Goal: Navigation & Orientation: Find specific page/section

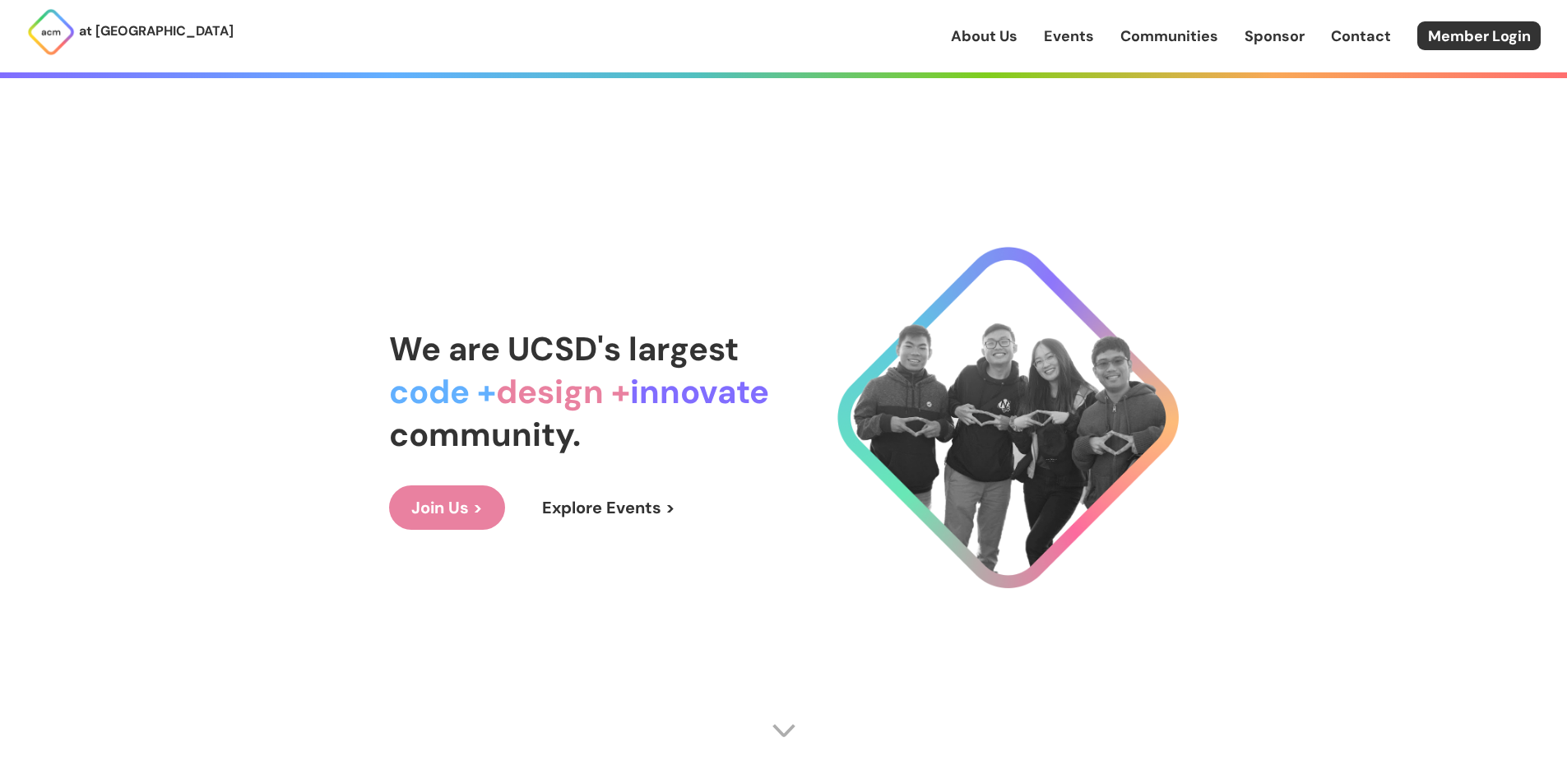
click at [1191, 37] on link "Communities" at bounding box center [1169, 36] width 98 height 21
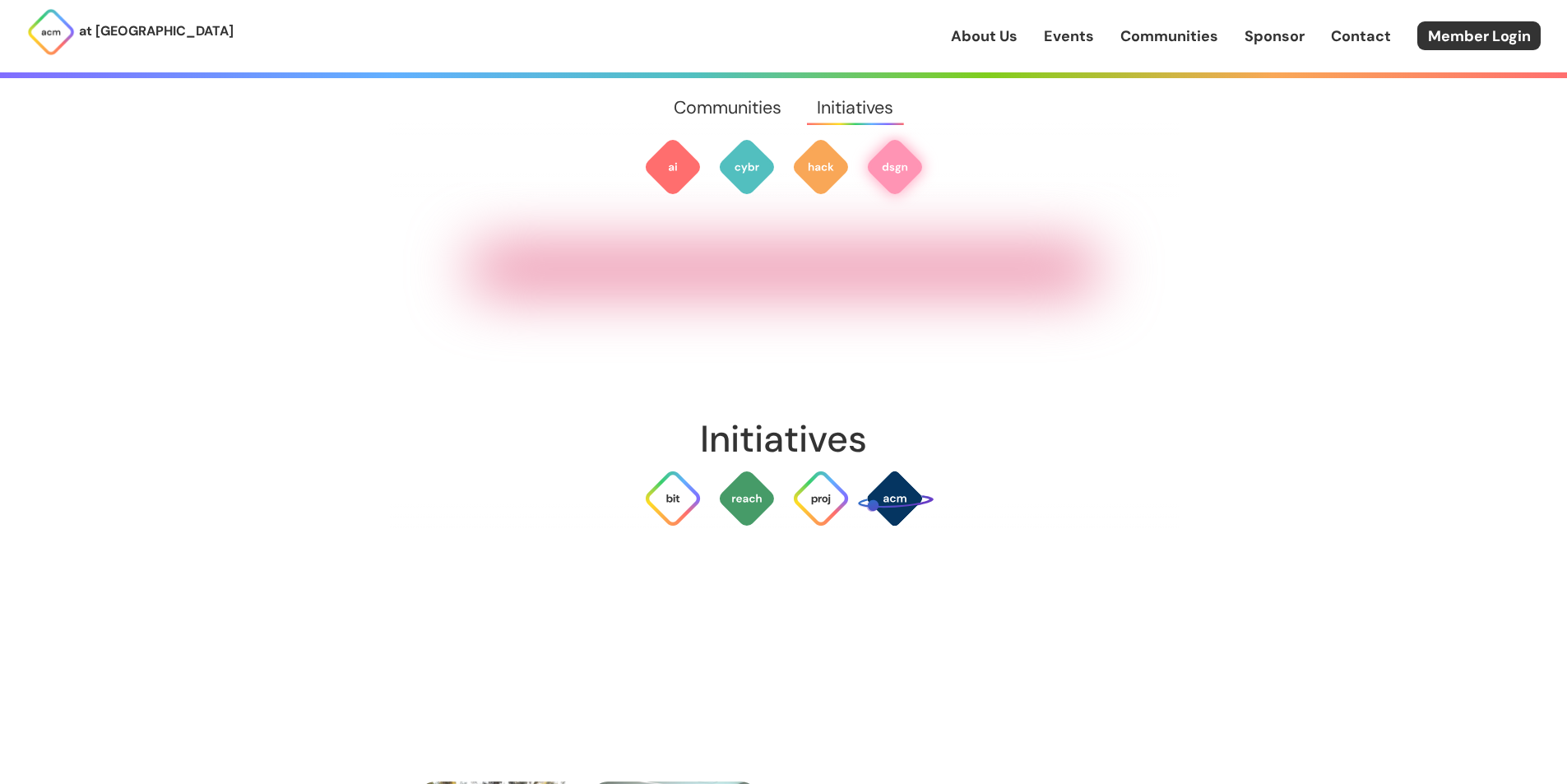
scroll to position [2936, 0]
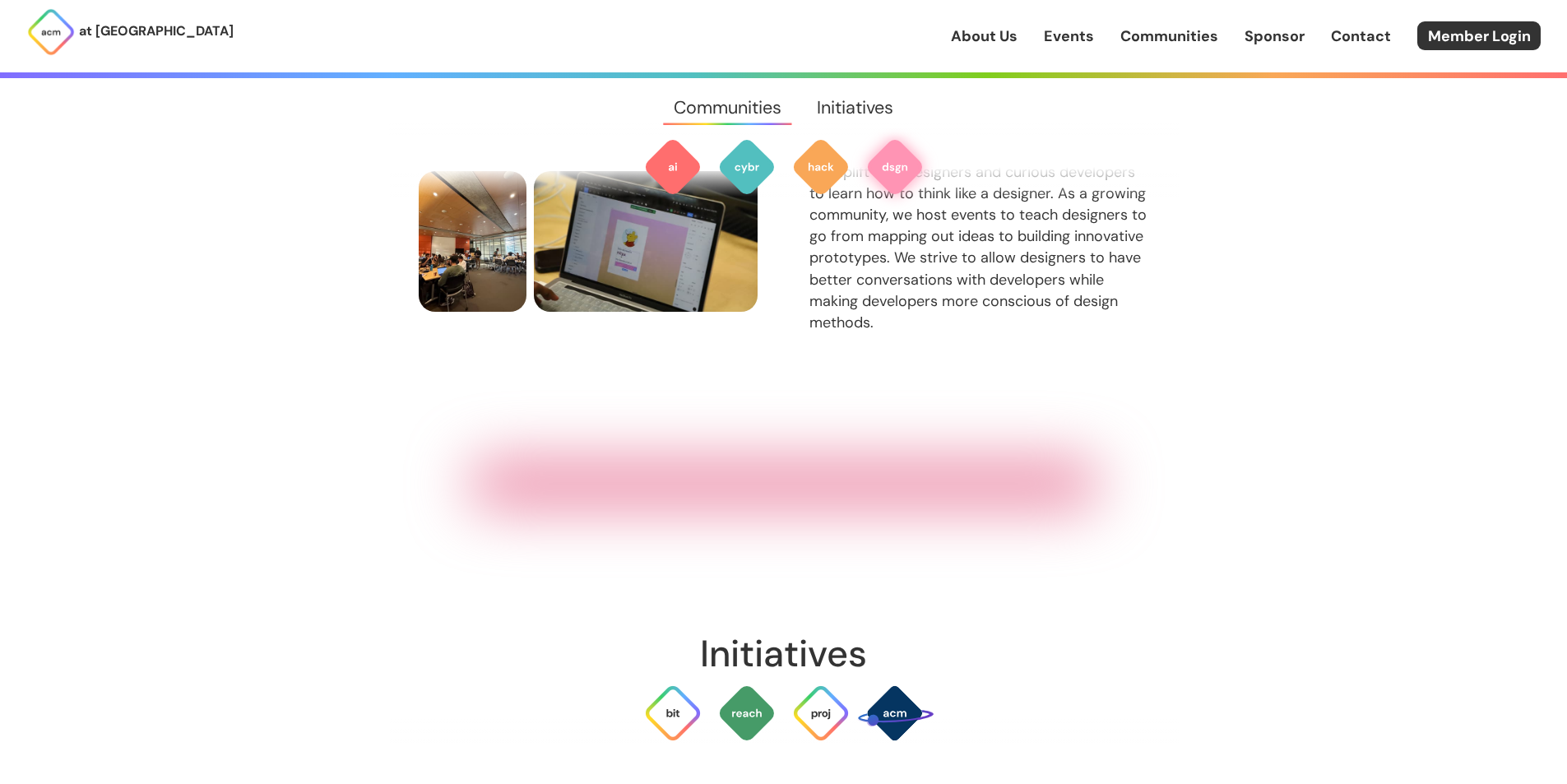
click at [997, 35] on link "About Us" at bounding box center [984, 36] width 67 height 21
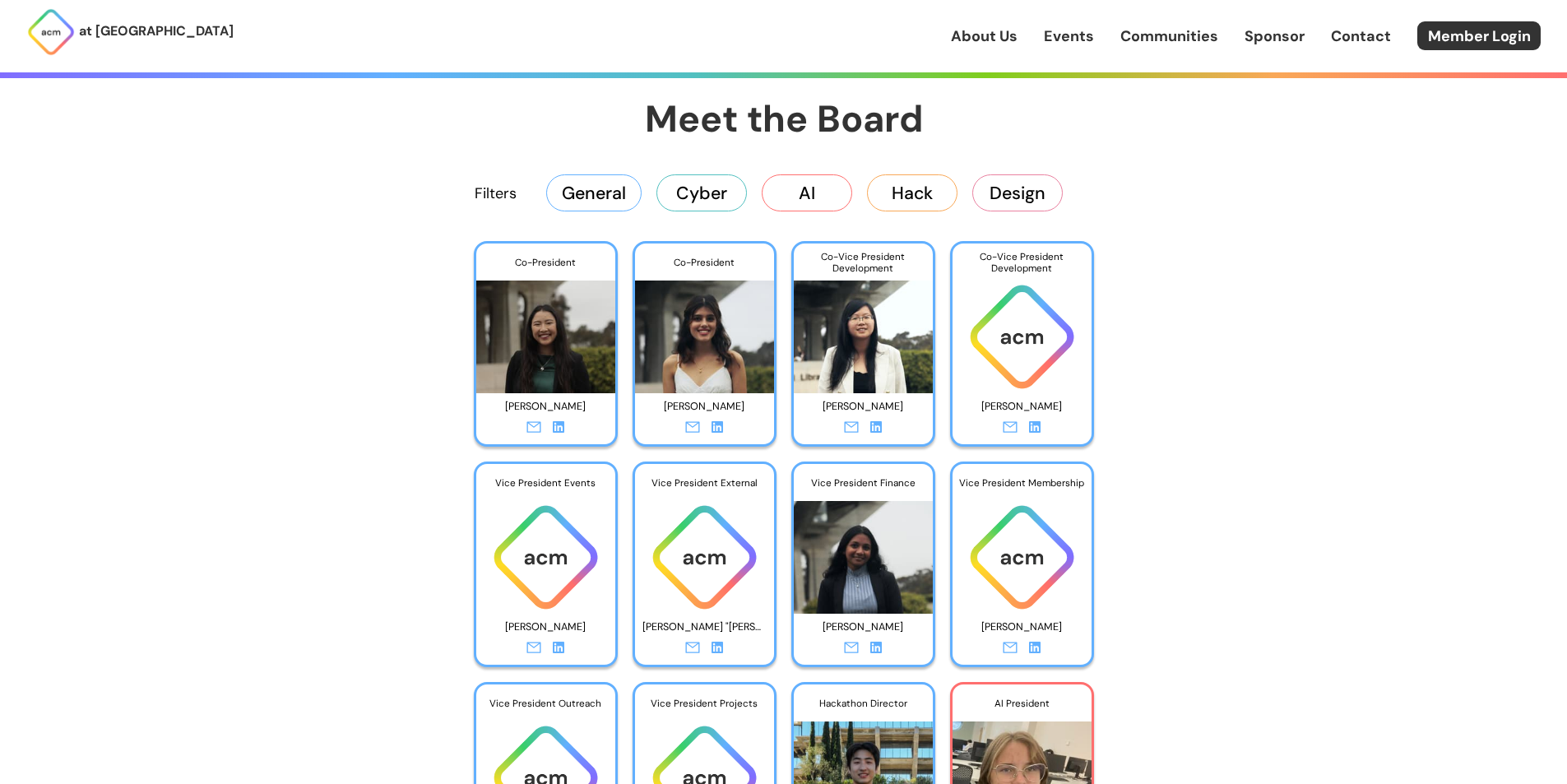
scroll to position [2714, 0]
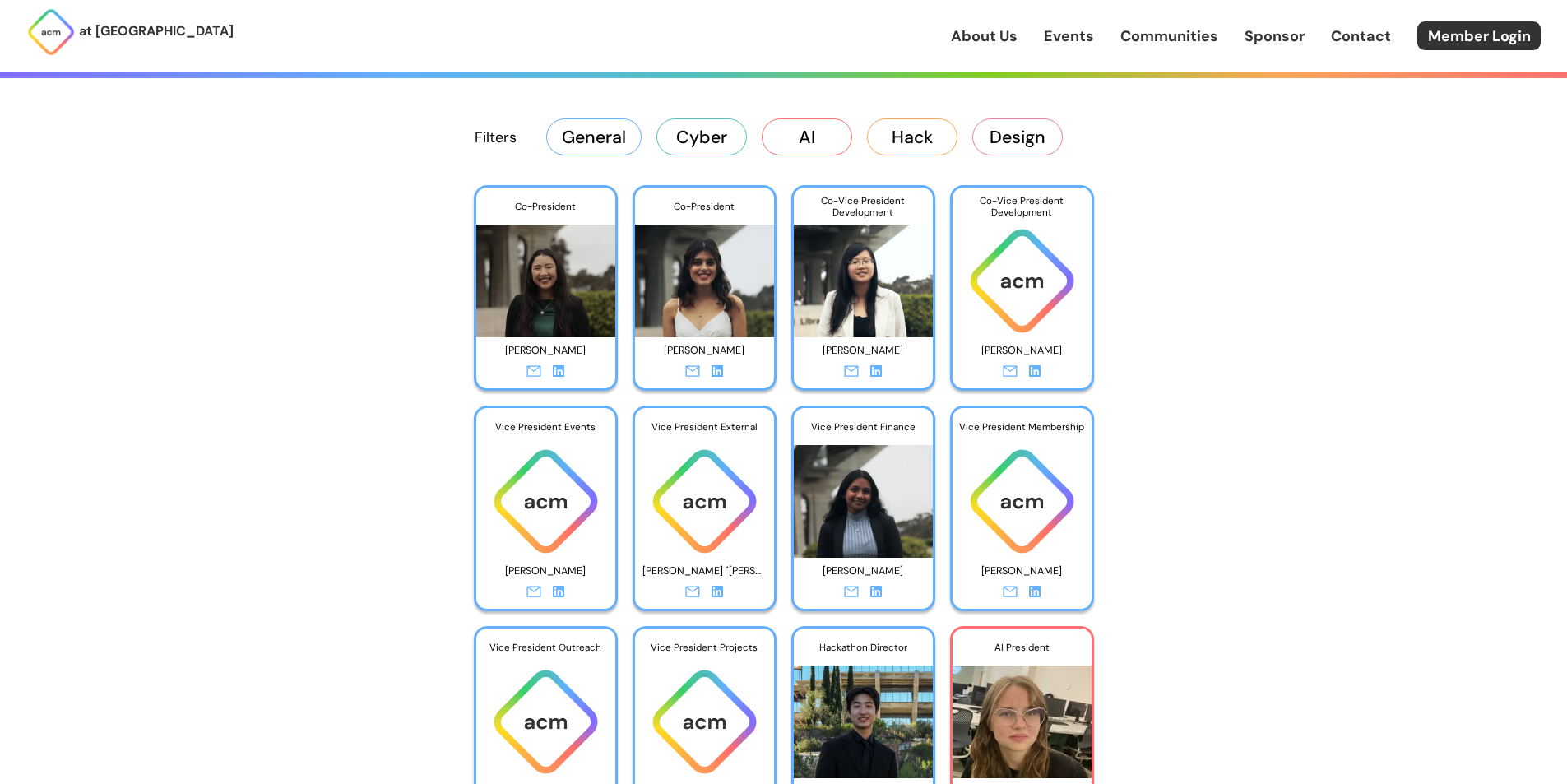
click at [556, 364] on link at bounding box center [559, 373] width 12 height 21
click at [718, 371] on icon at bounding box center [718, 371] width 12 height 12
click at [872, 365] on icon at bounding box center [876, 371] width 12 height 12
click at [1035, 378] on link at bounding box center [1035, 373] width 12 height 21
click at [561, 588] on icon at bounding box center [559, 591] width 12 height 12
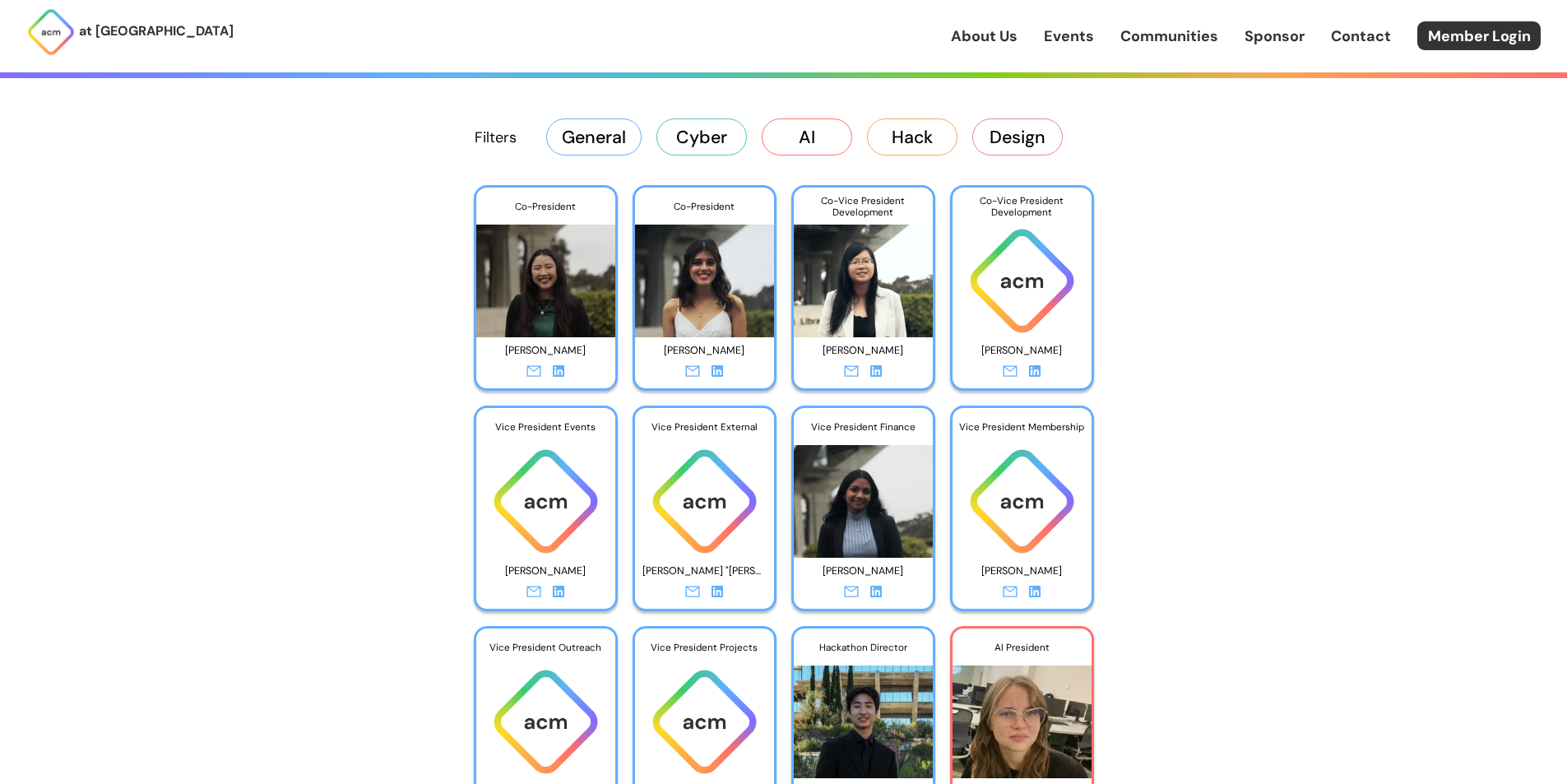
click at [718, 587] on icon at bounding box center [718, 591] width 12 height 12
click at [875, 593] on icon at bounding box center [876, 591] width 12 height 12
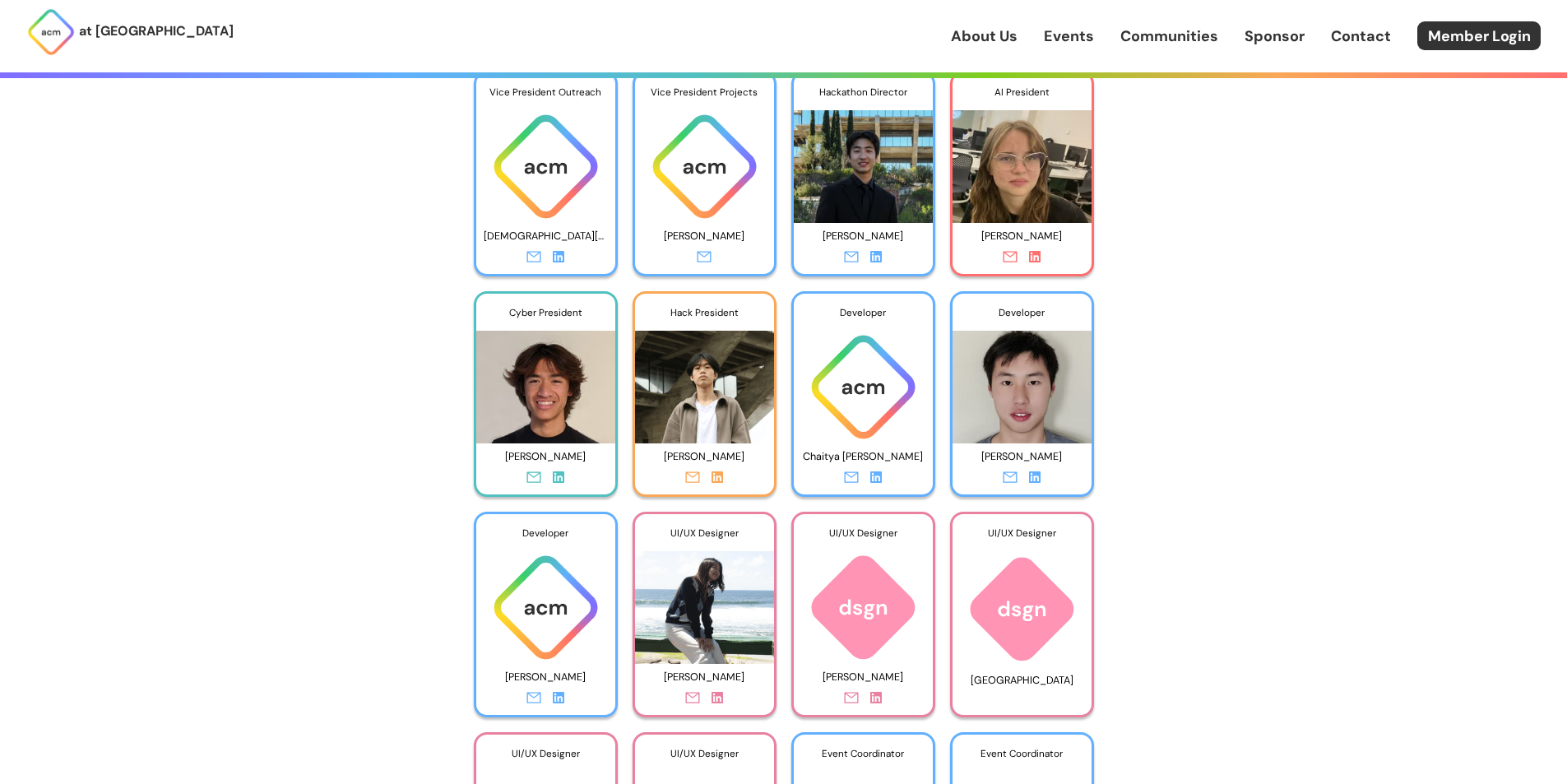
scroll to position [3290, 0]
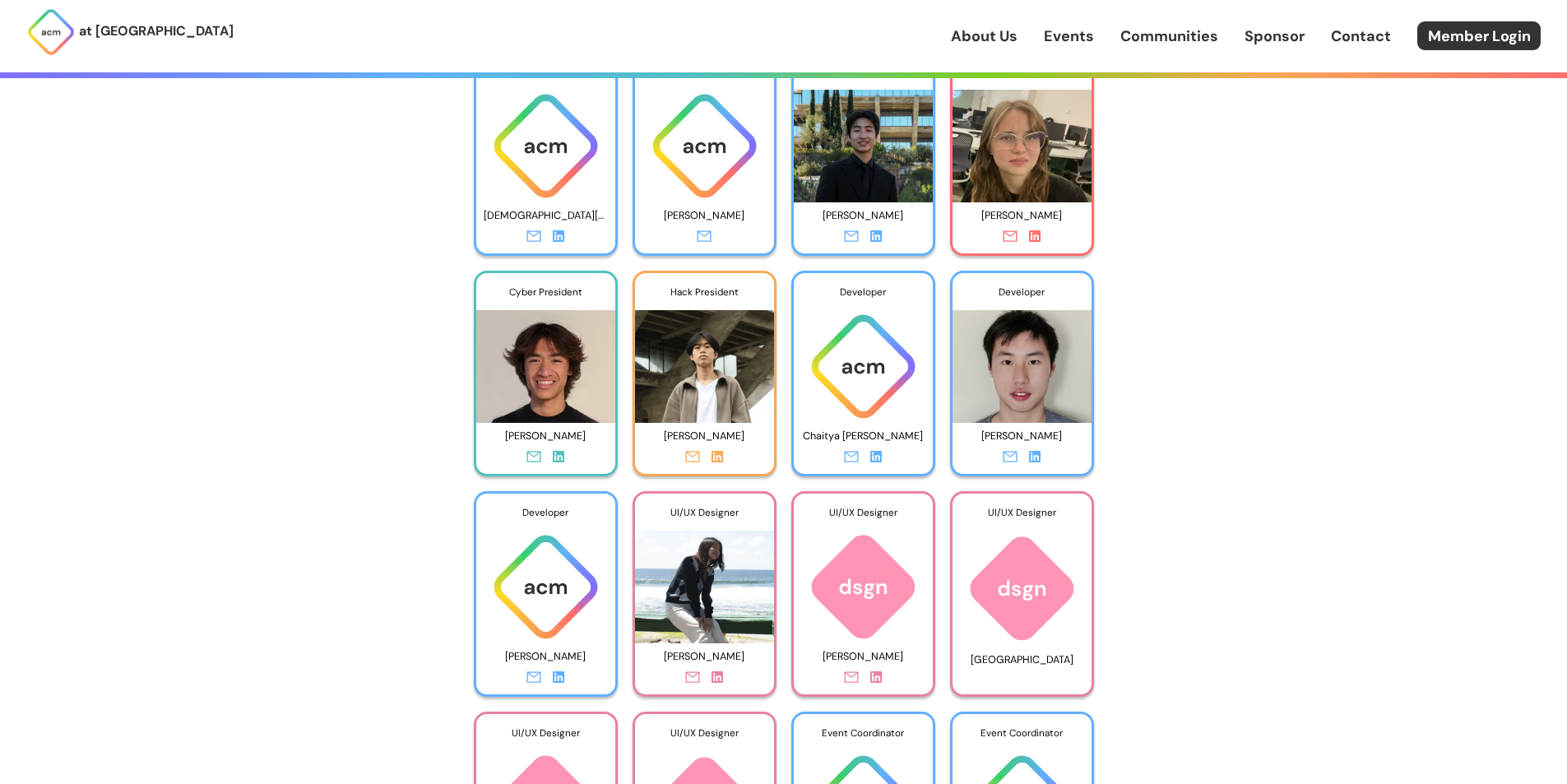
click at [559, 450] on link at bounding box center [559, 459] width 12 height 21
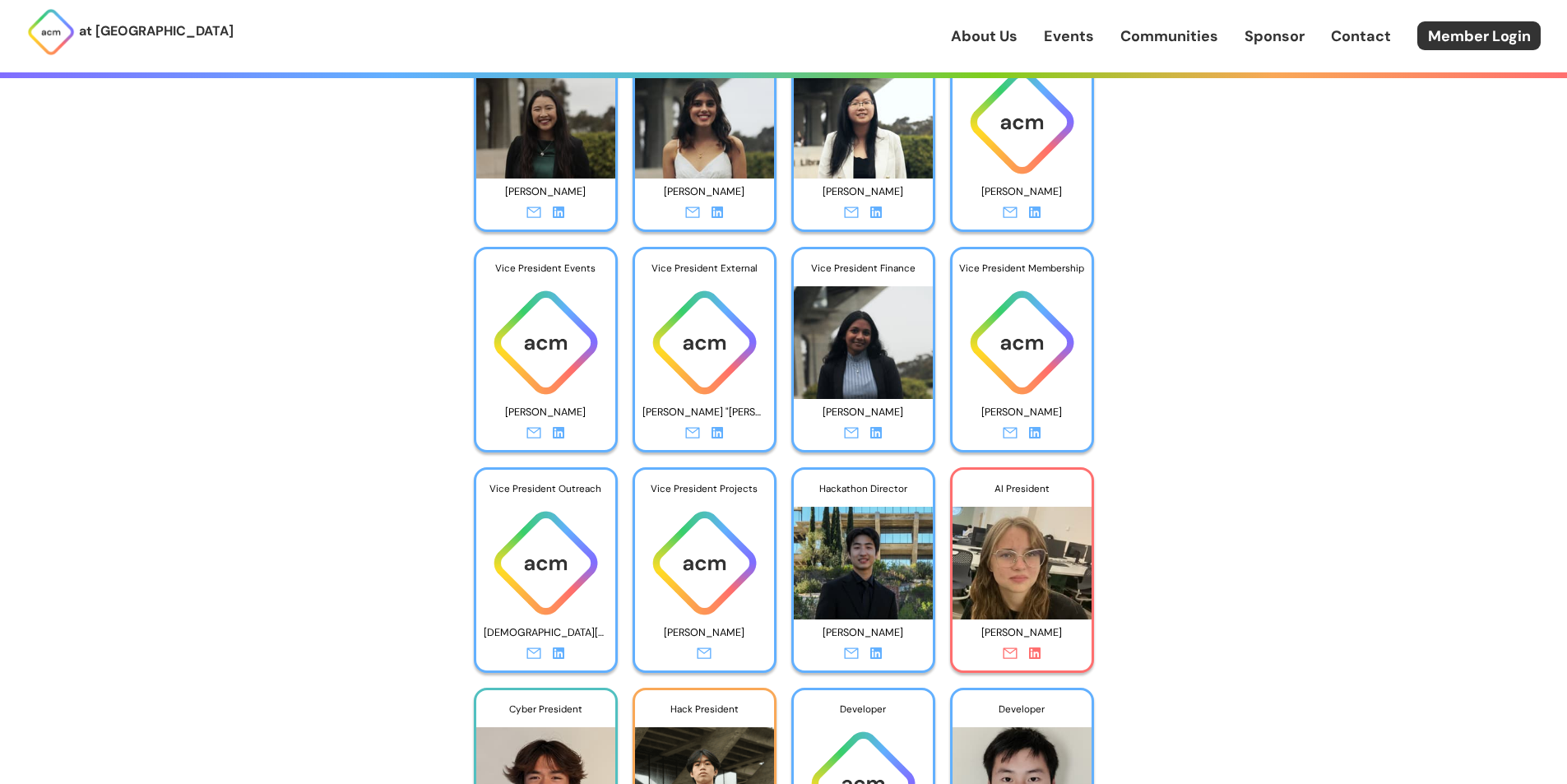
scroll to position [2961, 0]
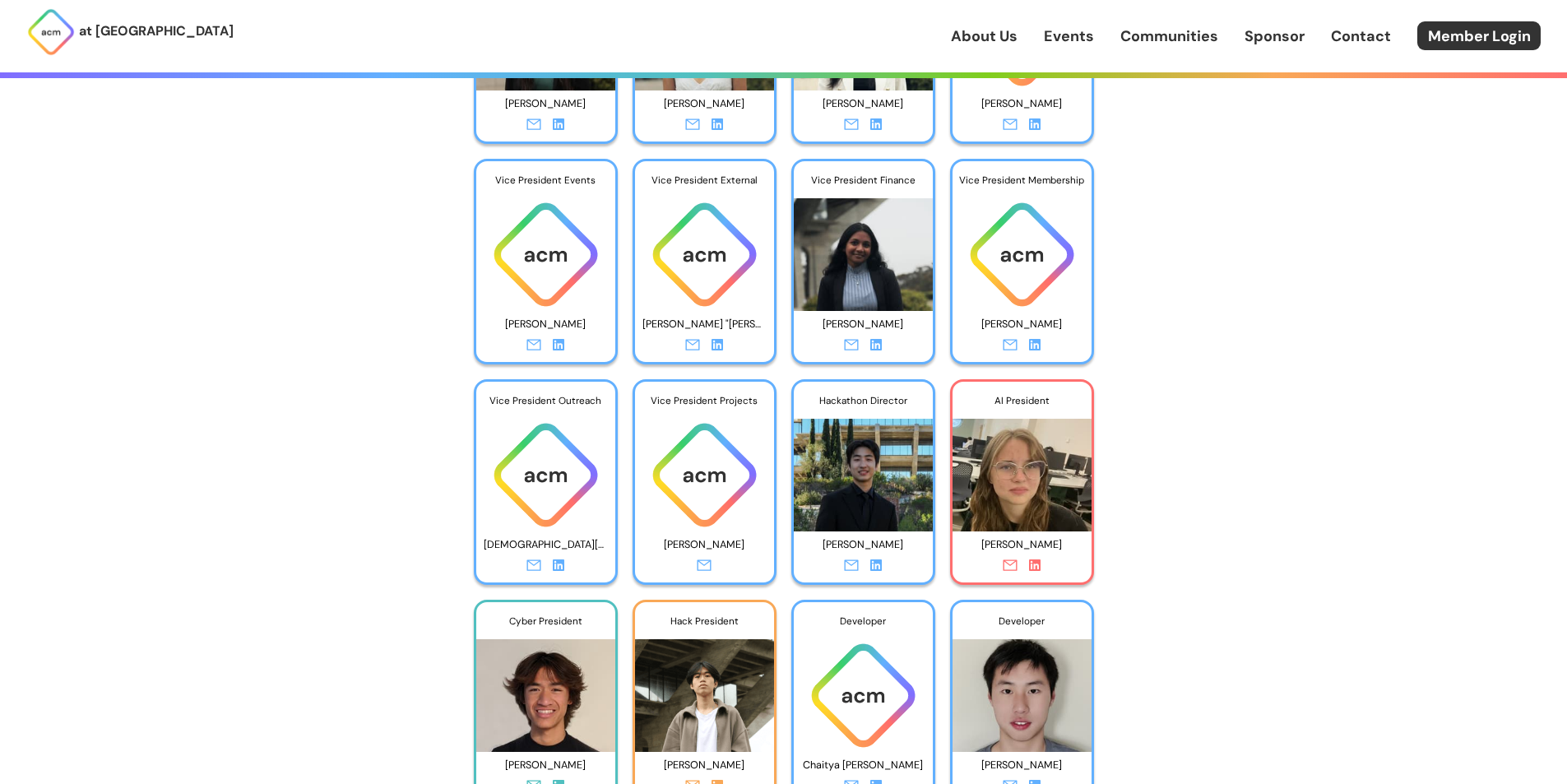
click at [876, 560] on icon at bounding box center [876, 565] width 12 height 12
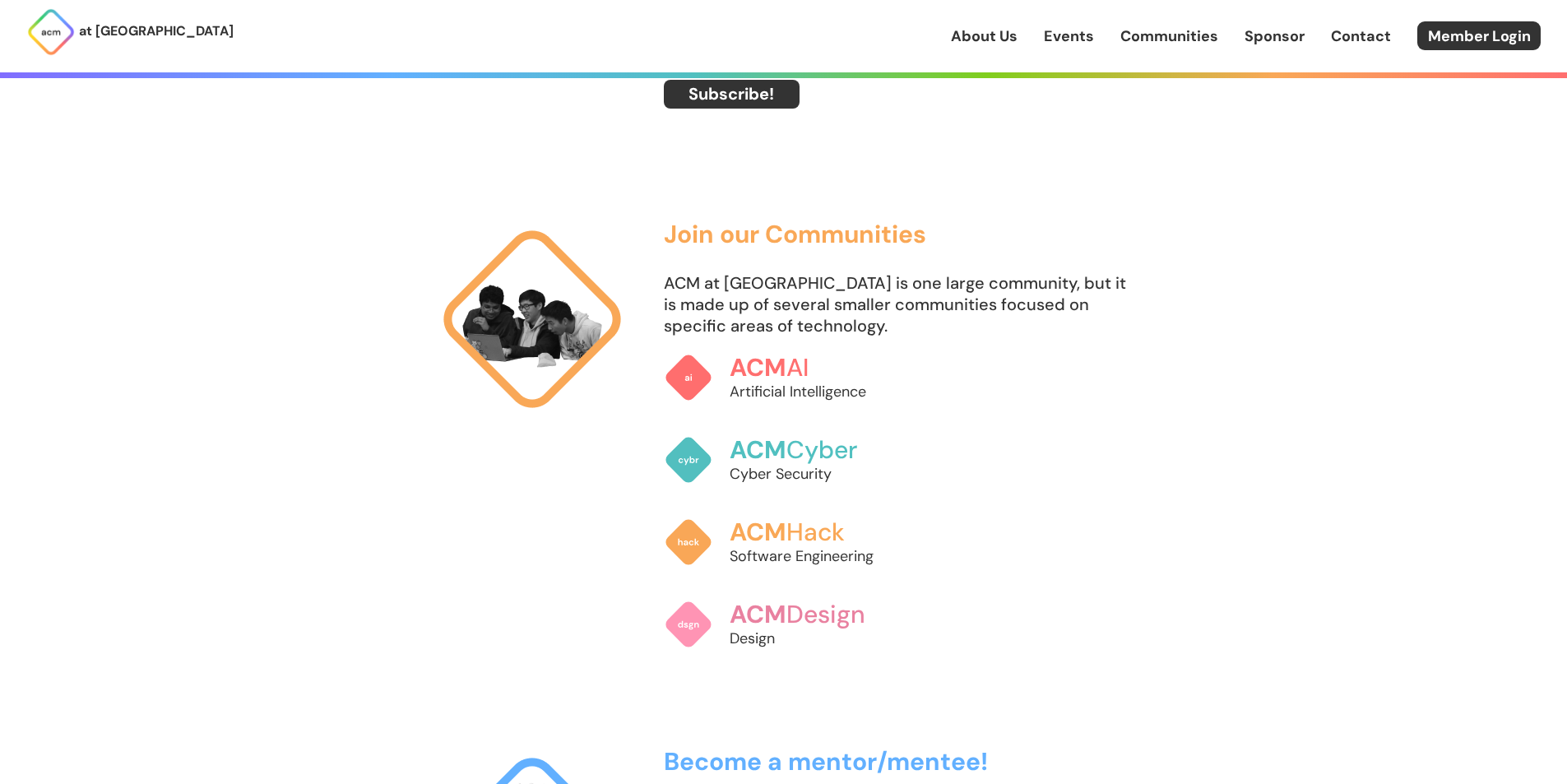
scroll to position [987, 0]
